Goal: Task Accomplishment & Management: Use online tool/utility

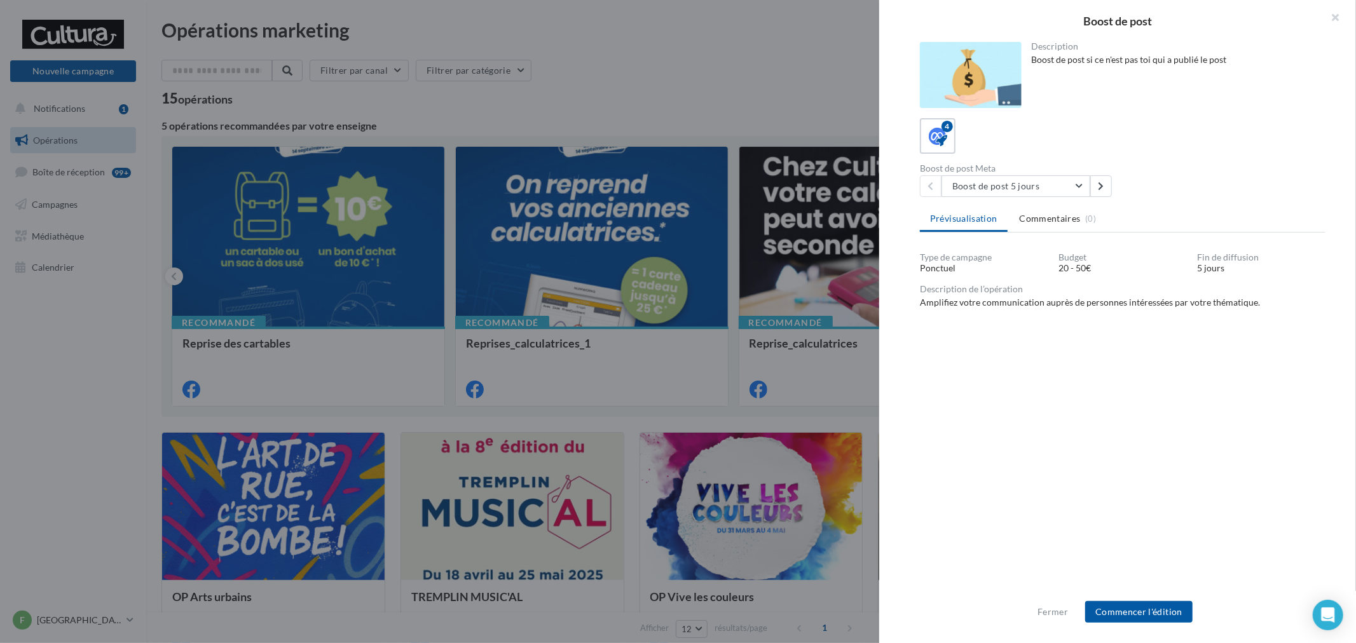
click at [1154, 624] on div "Fermer Commencer l'édition" at bounding box center [1117, 617] width 477 height 52
click at [1168, 609] on button "Commencer l'édition" at bounding box center [1138, 612] width 107 height 22
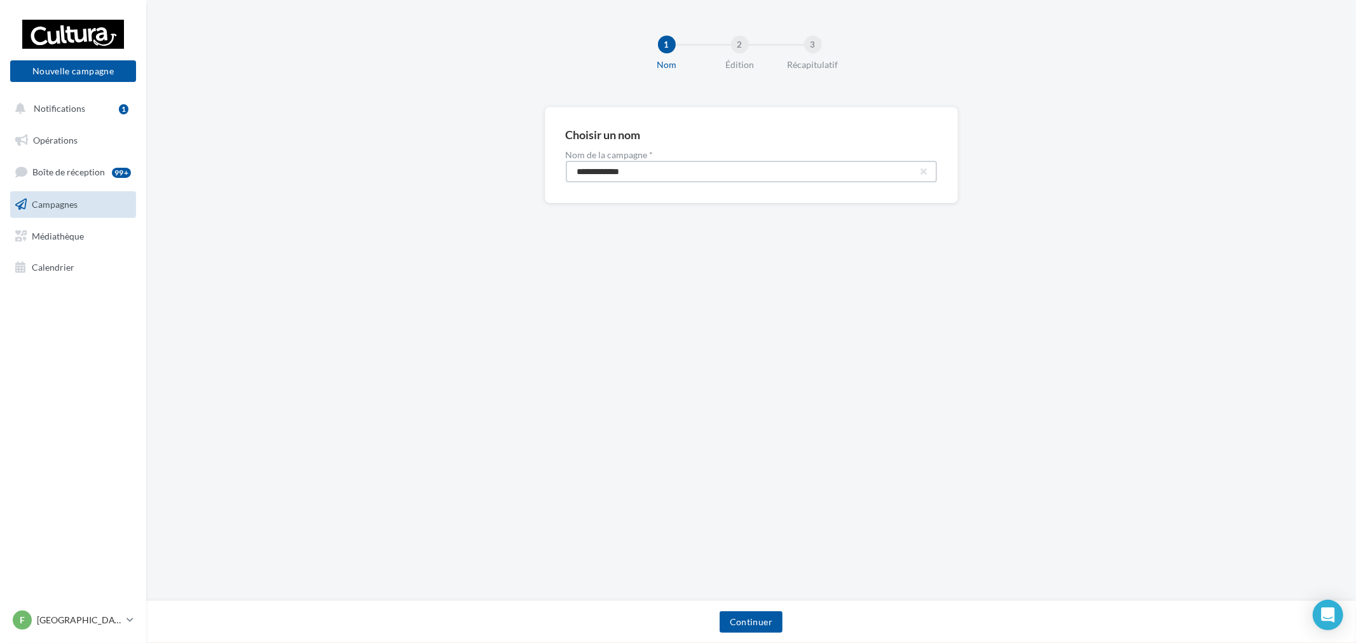
drag, startPoint x: 447, startPoint y: 159, endPoint x: 329, endPoint y: 142, distance: 119.5
click at [330, 142] on div "**********" at bounding box center [750, 175] width 1209 height 137
paste input "****"
type input "**********"
click at [772, 626] on button "Continuer" at bounding box center [750, 622] width 63 height 22
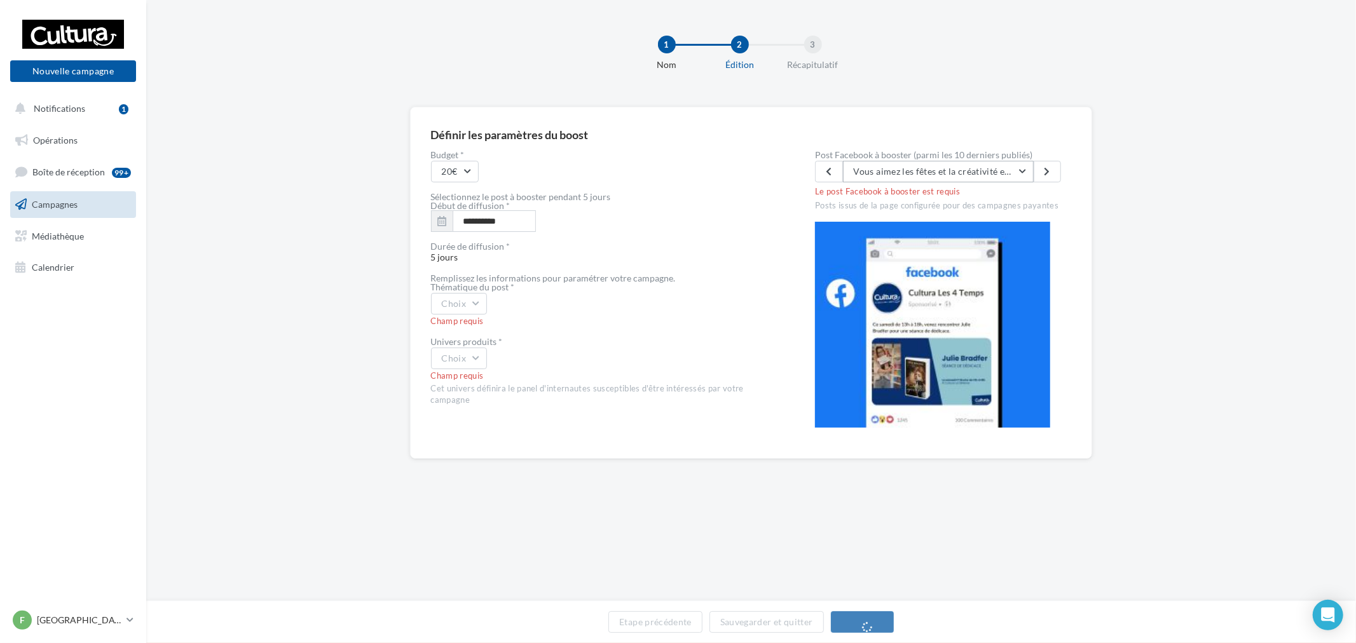
click at [923, 163] on button "Vous aimez les fêtes et la créativité est une de vos qualités ? Aidez nous à ré…" at bounding box center [938, 172] width 191 height 22
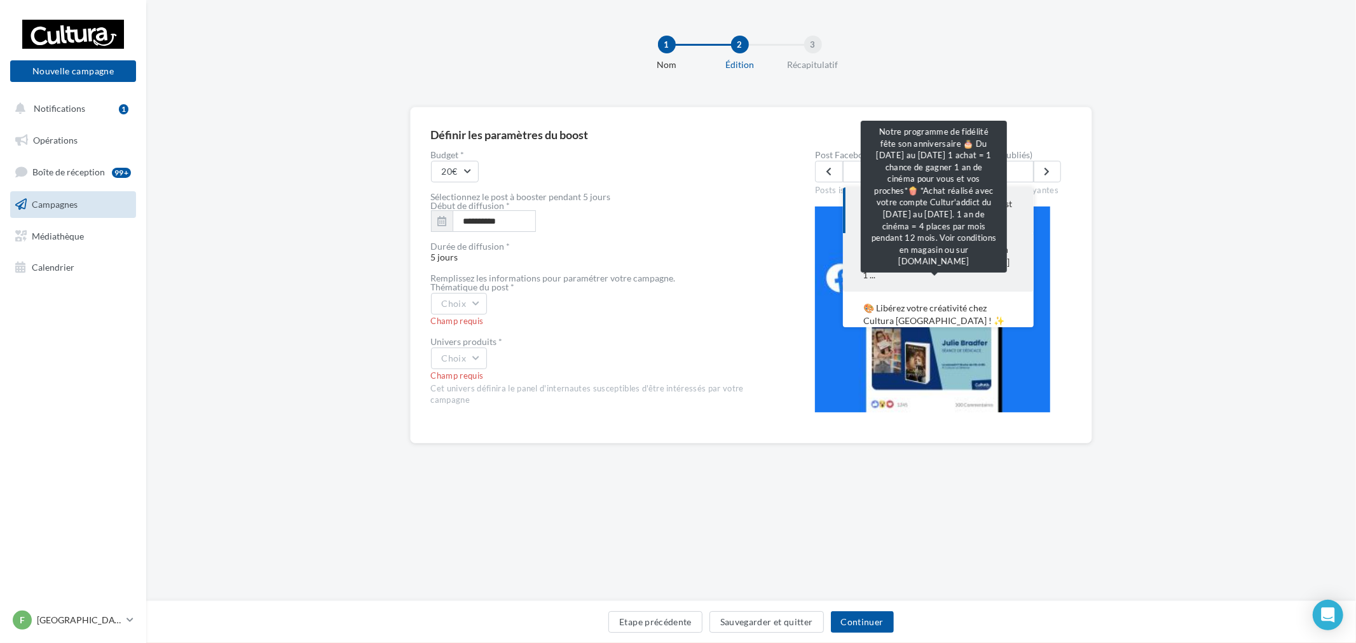
scroll to position [71, 0]
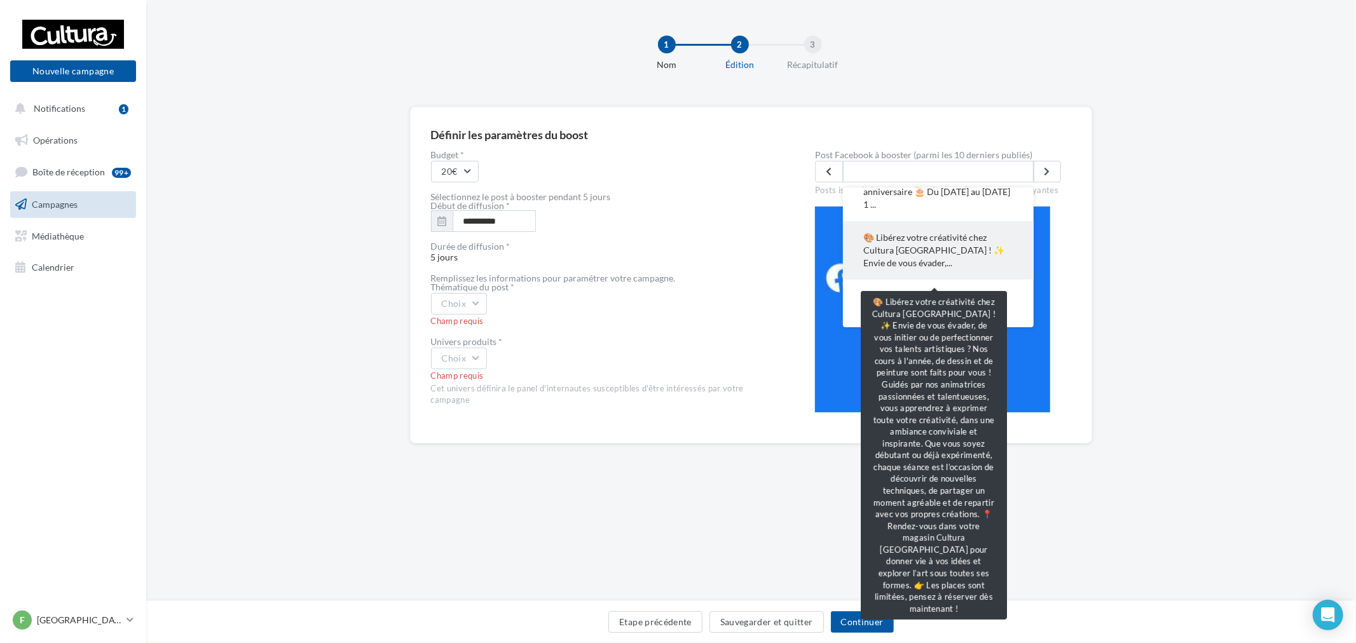
click at [967, 269] on span "🎨 Libérez votre créativité chez Cultura Franconville ! ✨ Envie de vous évader,.…" at bounding box center [938, 250] width 150 height 38
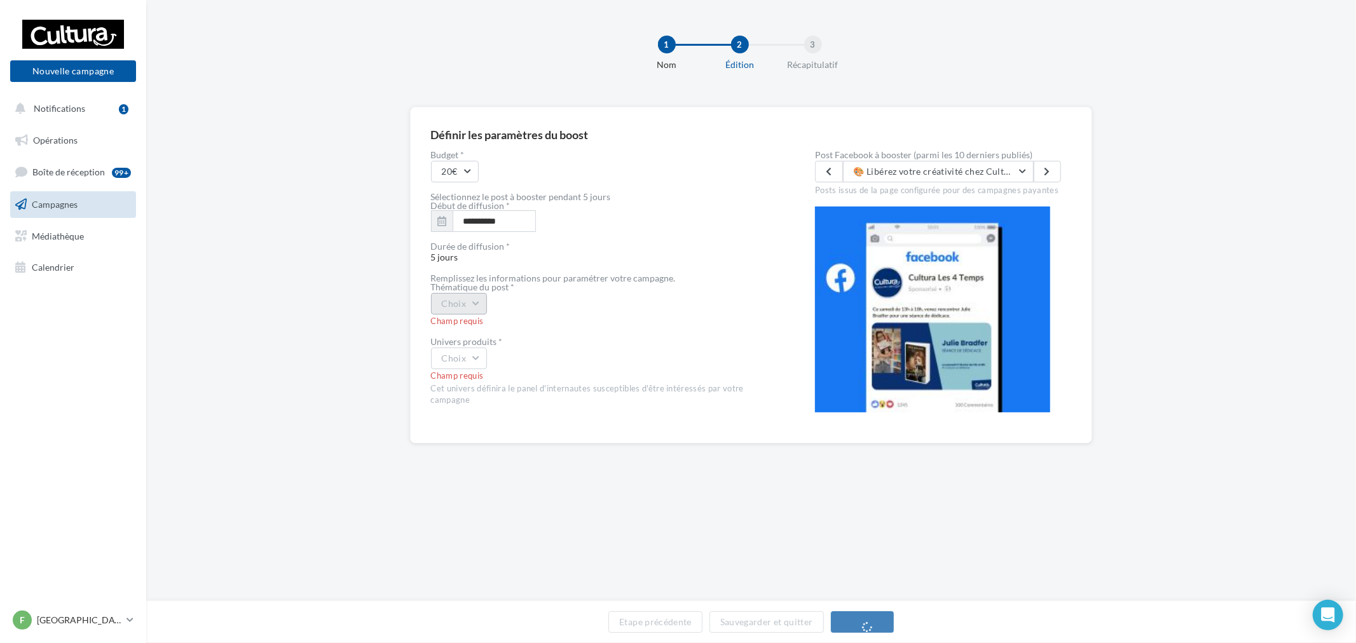
click at [480, 296] on button "Choix" at bounding box center [459, 304] width 57 height 22
click at [485, 338] on div "Evènement" at bounding box center [511, 336] width 158 height 33
click at [453, 296] on button "Evènement" at bounding box center [470, 304] width 78 height 22
click at [592, 304] on div "Evènement Evènement Journée anniversaire Journée spécifique Concours Ouverture …" at bounding box center [603, 304] width 344 height 22
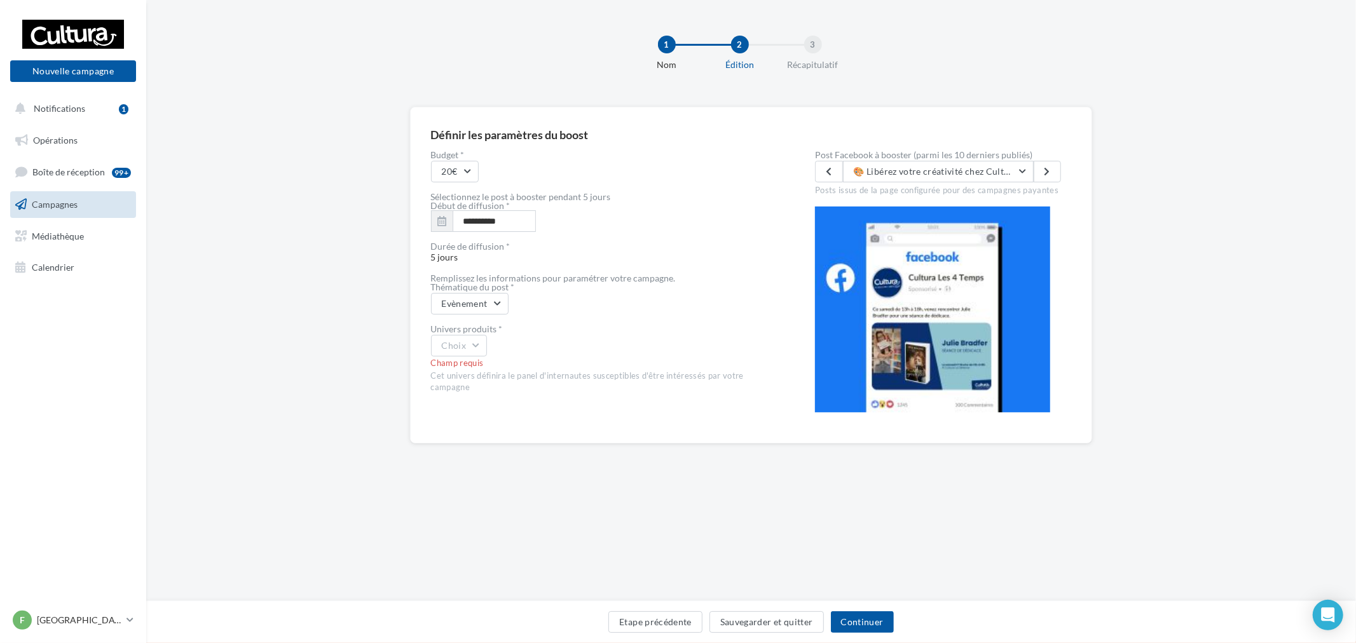
click at [497, 341] on div "Choix" at bounding box center [603, 346] width 344 height 22
click at [477, 353] on button "Choix" at bounding box center [459, 346] width 57 height 22
click at [899, 179] on button "🎨 Libérez votre créativité chez Cultura Franconville ! ✨ Envie de vous évader, …" at bounding box center [938, 172] width 191 height 22
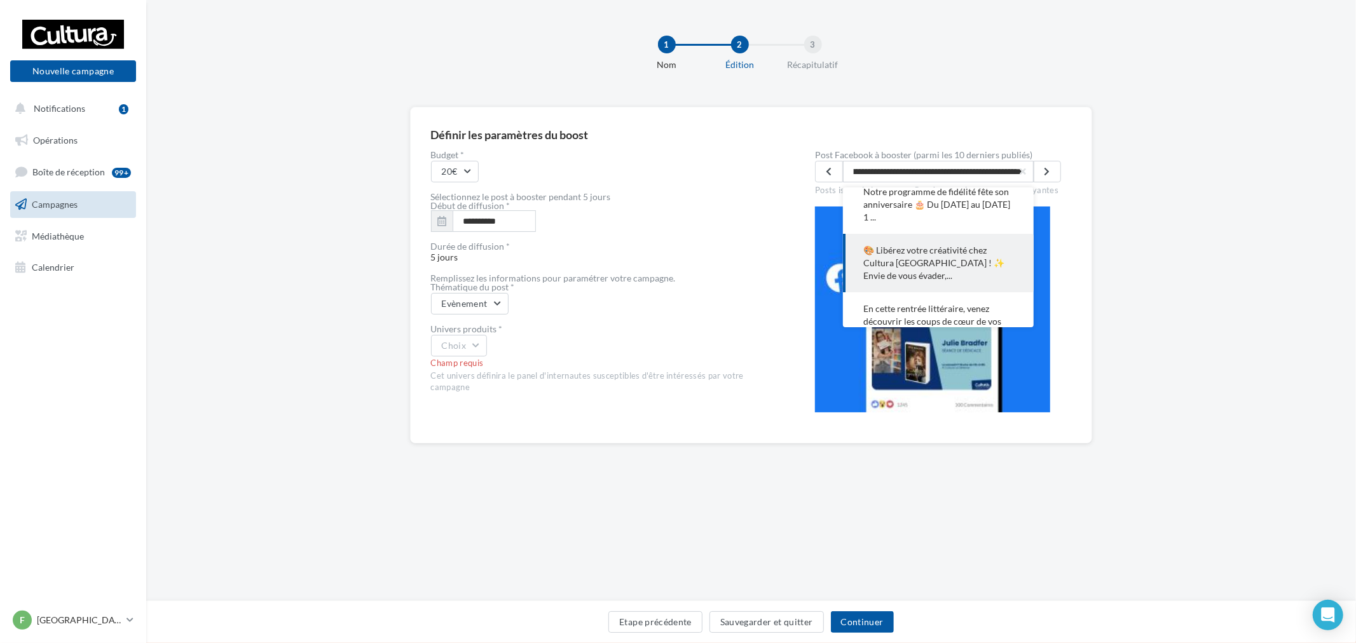
scroll to position [141, 0]
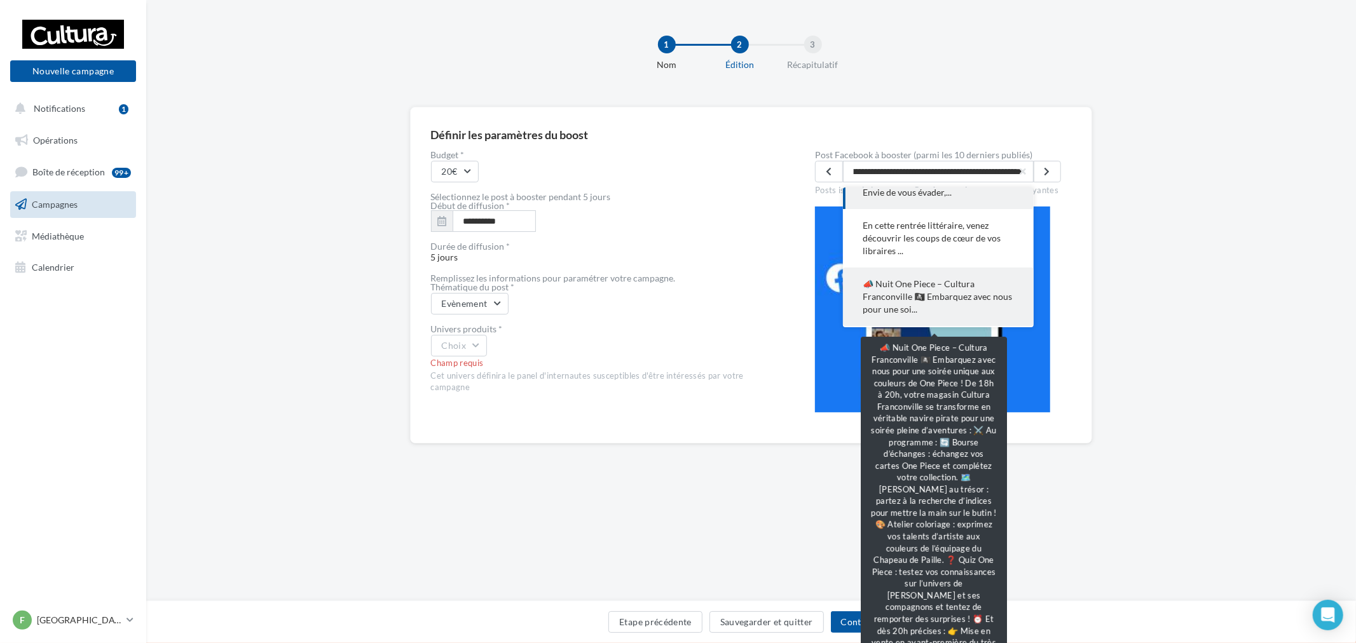
click at [947, 301] on span "📣 Nuit One Piece – Cultura Franconville 🏴‍☠️ Embarquez avec nous pour une soi..." at bounding box center [938, 297] width 150 height 38
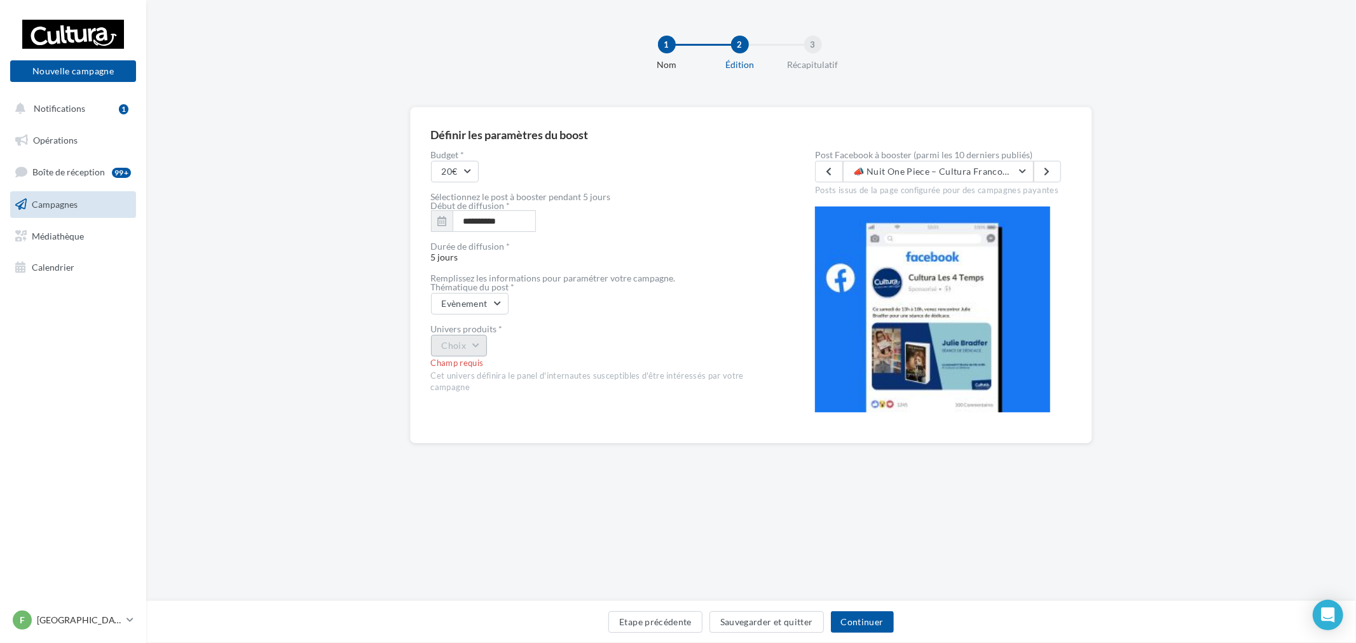
click at [473, 353] on button "Choix" at bounding box center [459, 346] width 57 height 22
click at [481, 386] on div "Livre" at bounding box center [511, 378] width 158 height 33
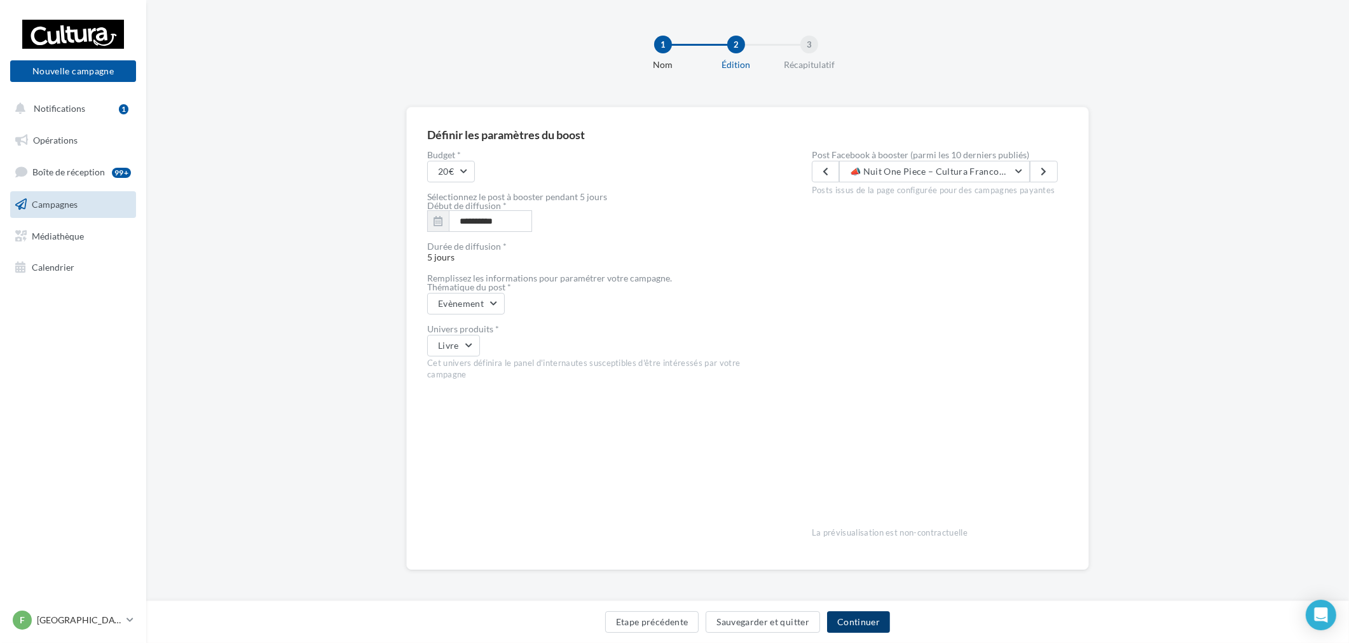
click at [865, 625] on button "Continuer" at bounding box center [858, 622] width 63 height 22
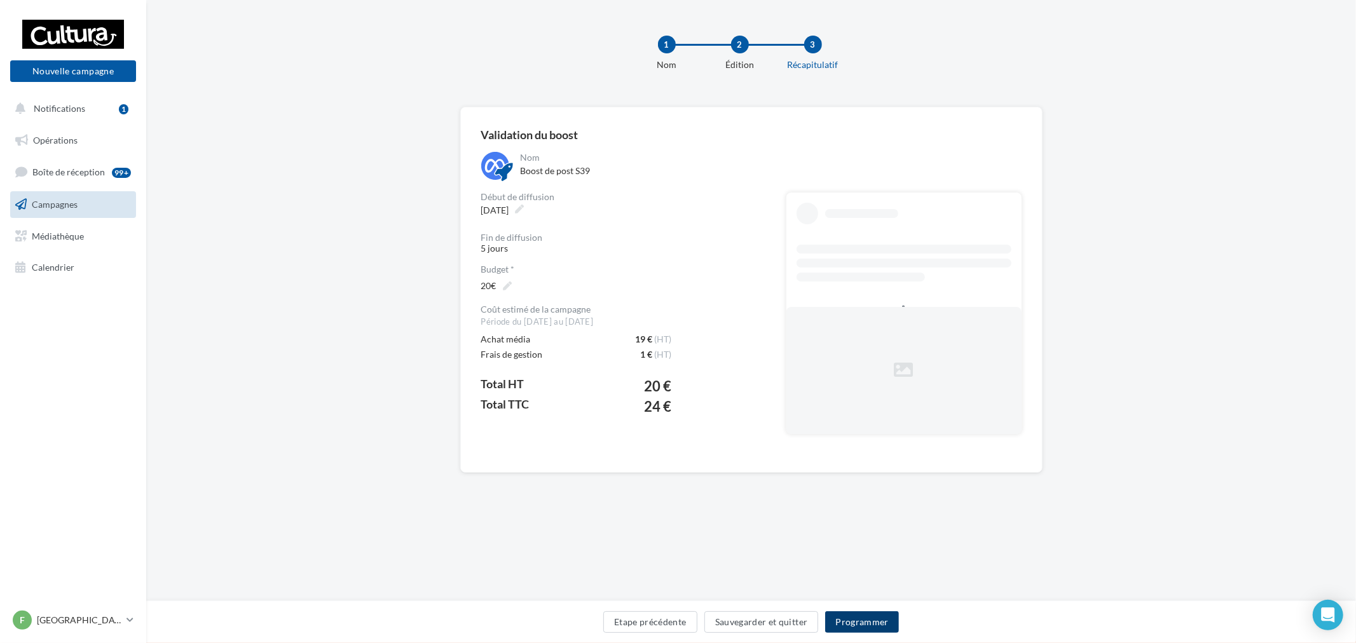
click at [858, 626] on button "Programmer" at bounding box center [862, 622] width 74 height 22
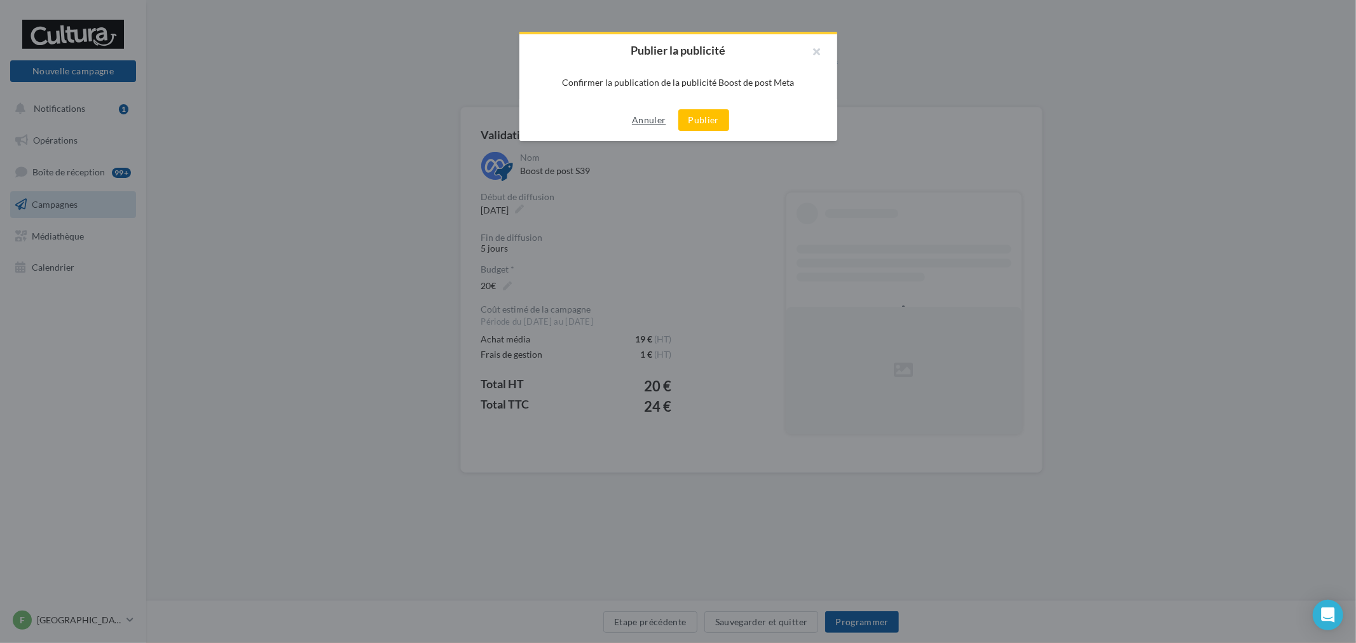
click at [662, 112] on button "Annuler" at bounding box center [649, 119] width 44 height 15
click at [708, 116] on button "Publier" at bounding box center [703, 120] width 51 height 22
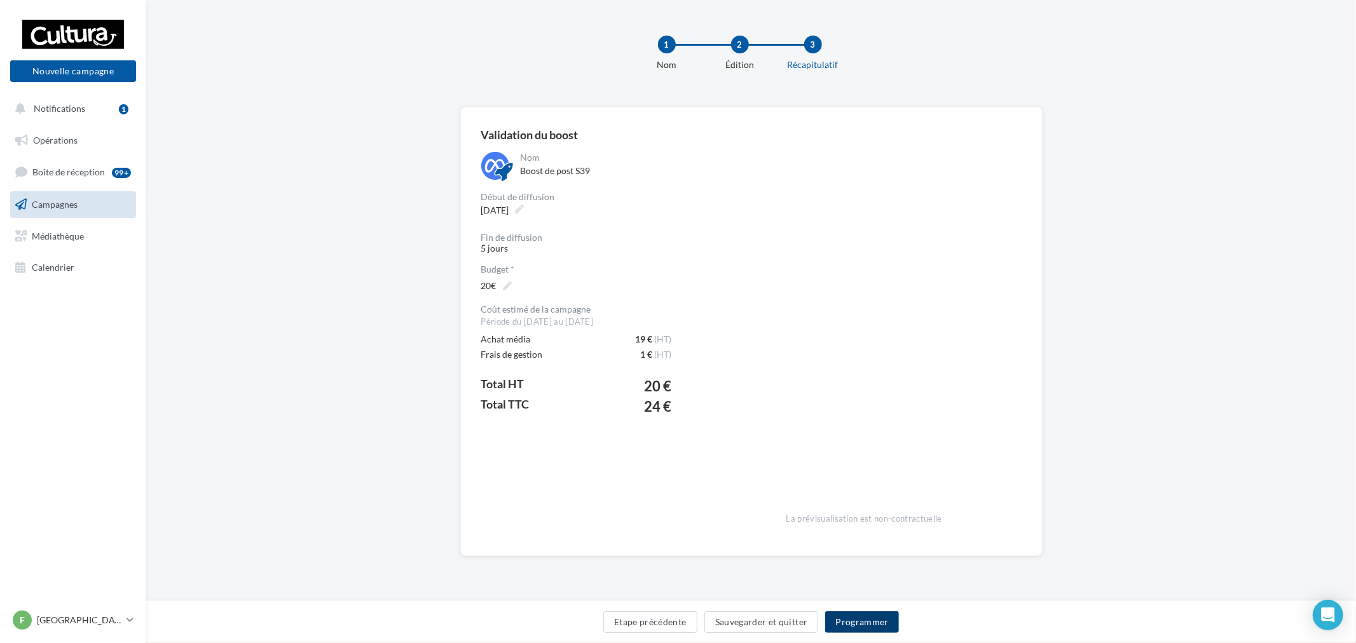
click at [885, 615] on button "Programmer" at bounding box center [862, 622] width 74 height 22
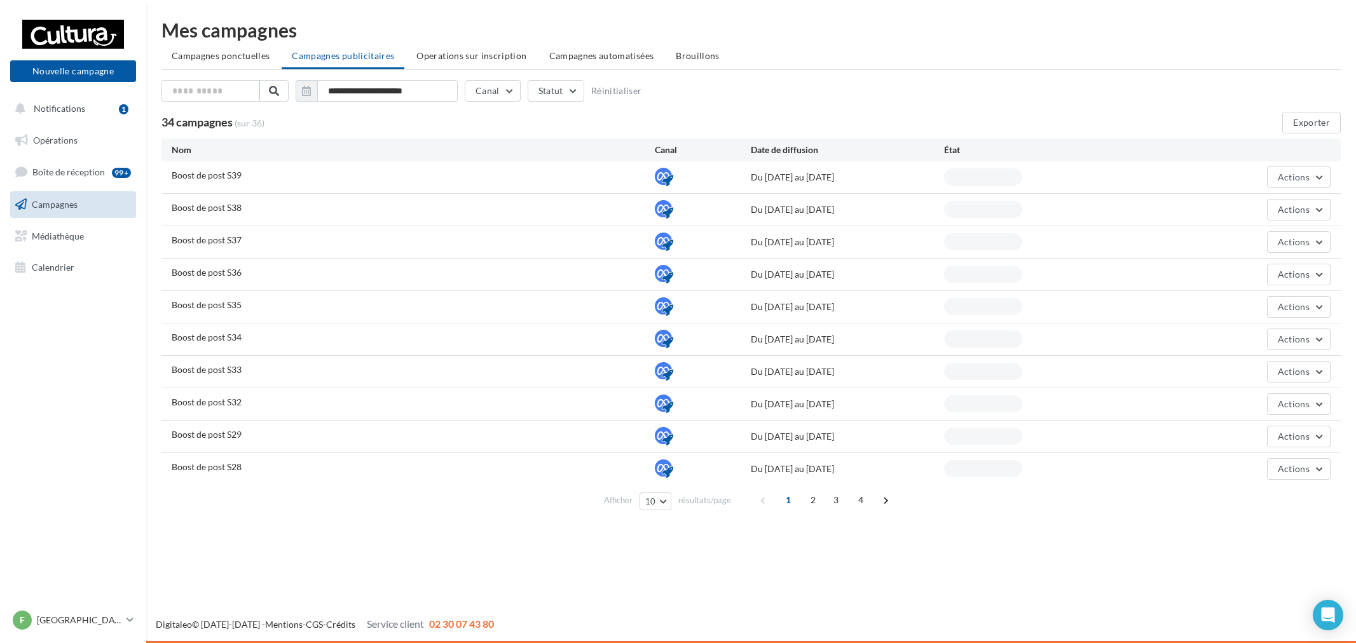
click at [77, 620] on p "[GEOGRAPHIC_DATA]" at bounding box center [79, 620] width 85 height 13
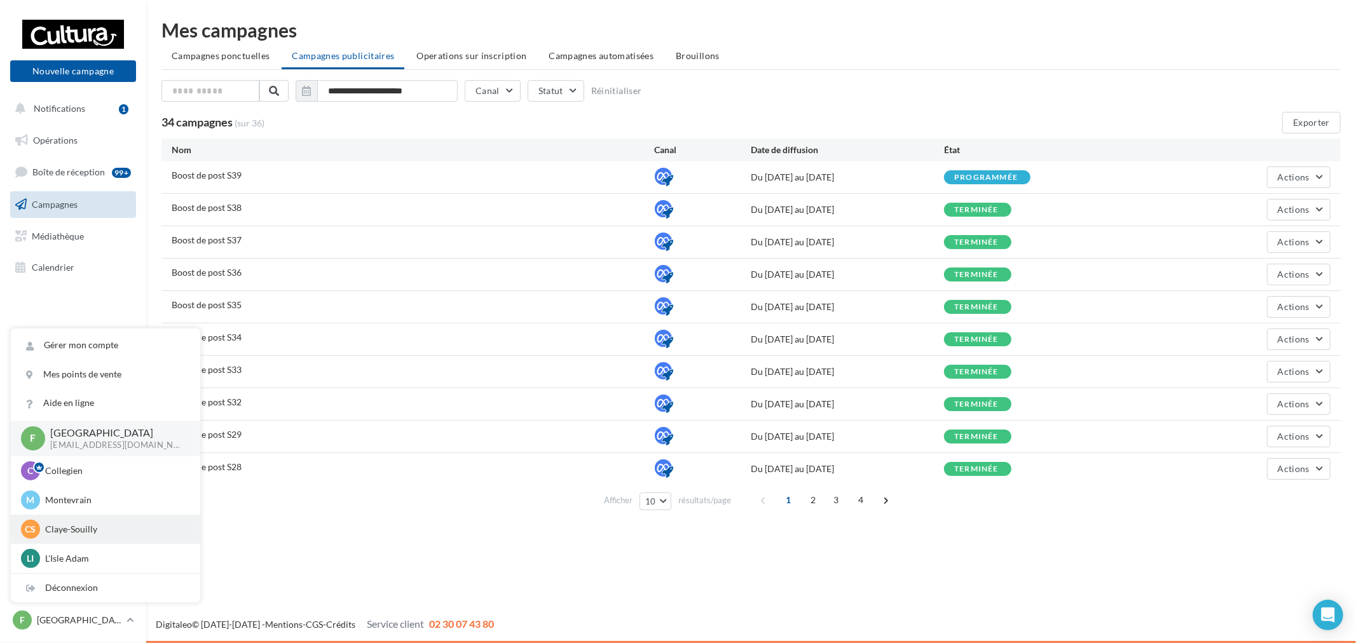
click at [94, 534] on p "Claye-Souilly" at bounding box center [115, 529] width 140 height 13
click at [161, 531] on p "Claye-Souilly" at bounding box center [115, 529] width 140 height 13
